Goal: Navigation & Orientation: Find specific page/section

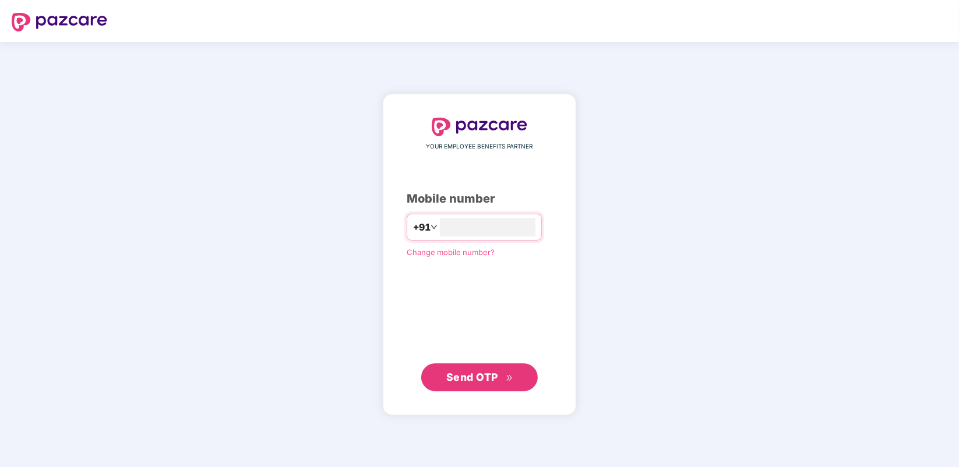
type input "**********"
click at [476, 380] on span "Send OTP" at bounding box center [472, 377] width 52 height 12
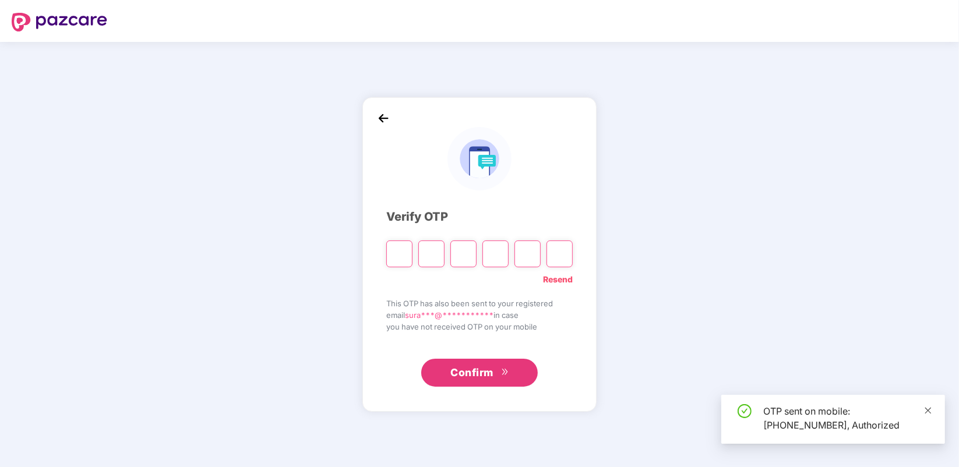
click at [924, 409] on icon "close" at bounding box center [928, 410] width 8 height 8
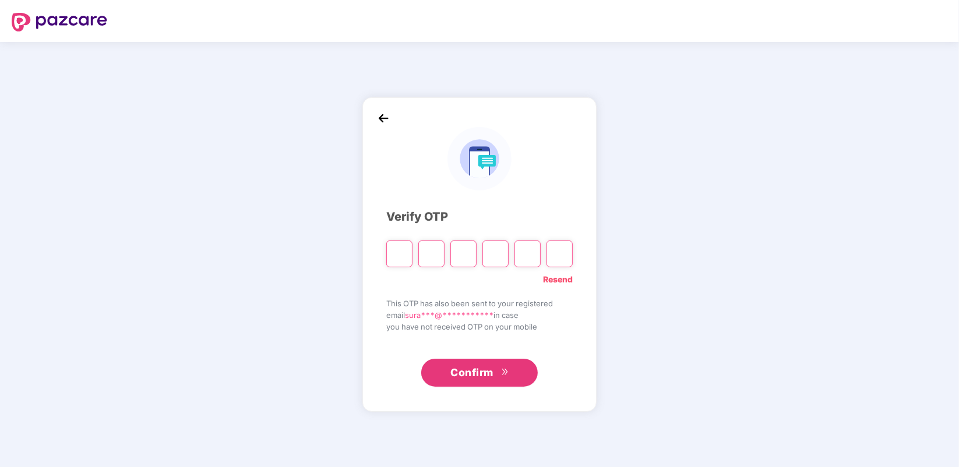
click at [397, 255] on input "Please enter verification code. Digit 1" at bounding box center [399, 254] width 26 height 27
type input "*"
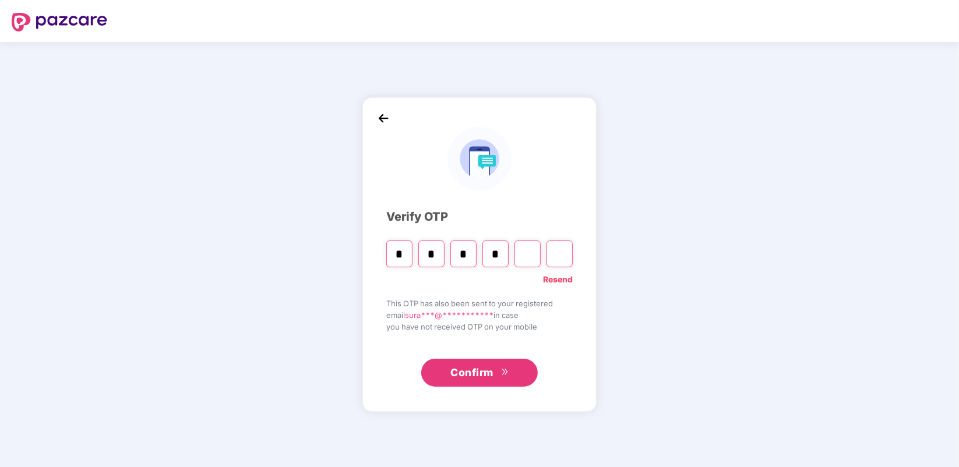
type input "*"
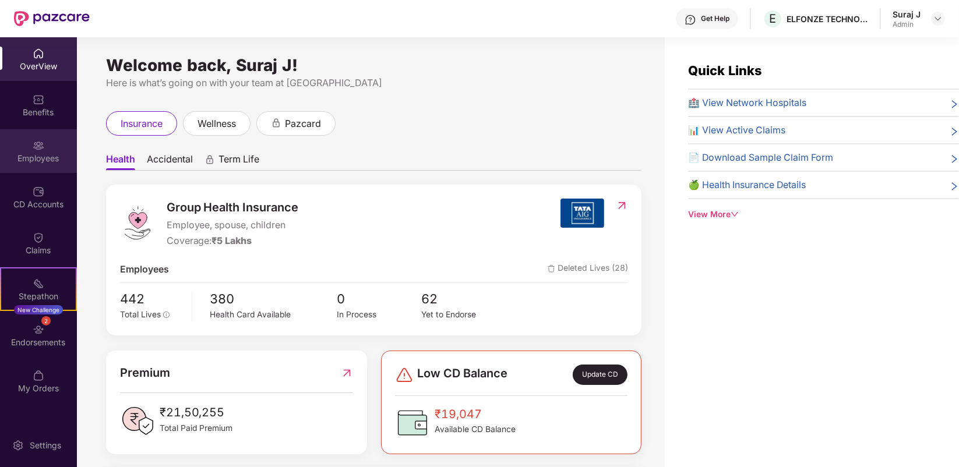
click at [61, 150] on div "Employees" at bounding box center [38, 151] width 77 height 44
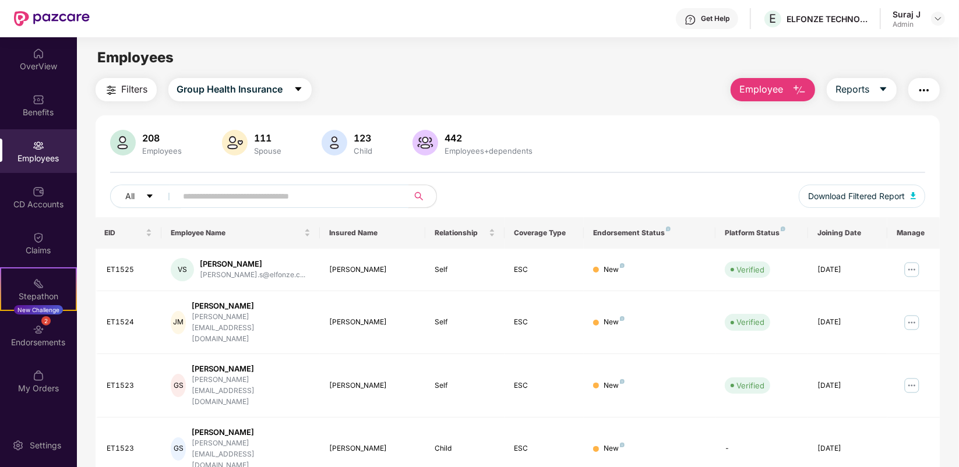
click at [217, 189] on input "text" at bounding box center [287, 196] width 209 height 17
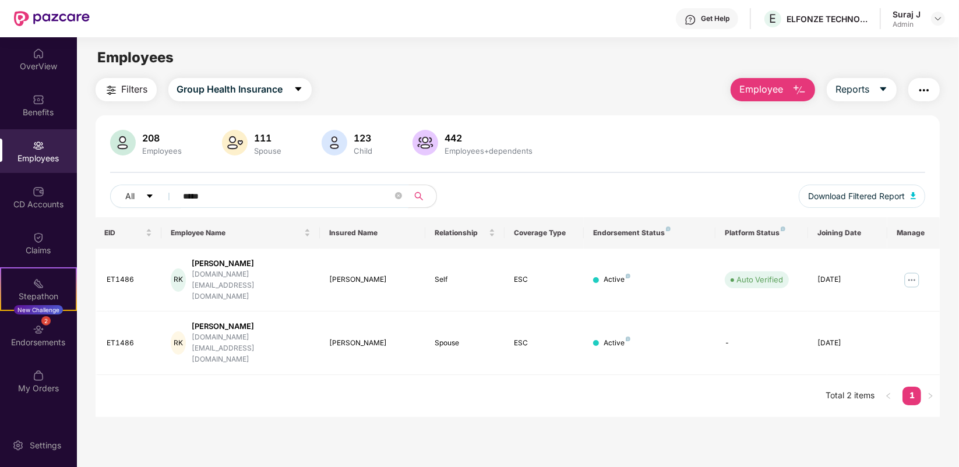
type input "*****"
click at [443, 380] on main "Employees Filters Group Health Insurance Employee Reports 208 Employees 111 Spo…" at bounding box center [517, 270] width 881 height 467
click at [400, 200] on span at bounding box center [398, 196] width 7 height 11
